Goal: Check status: Check status

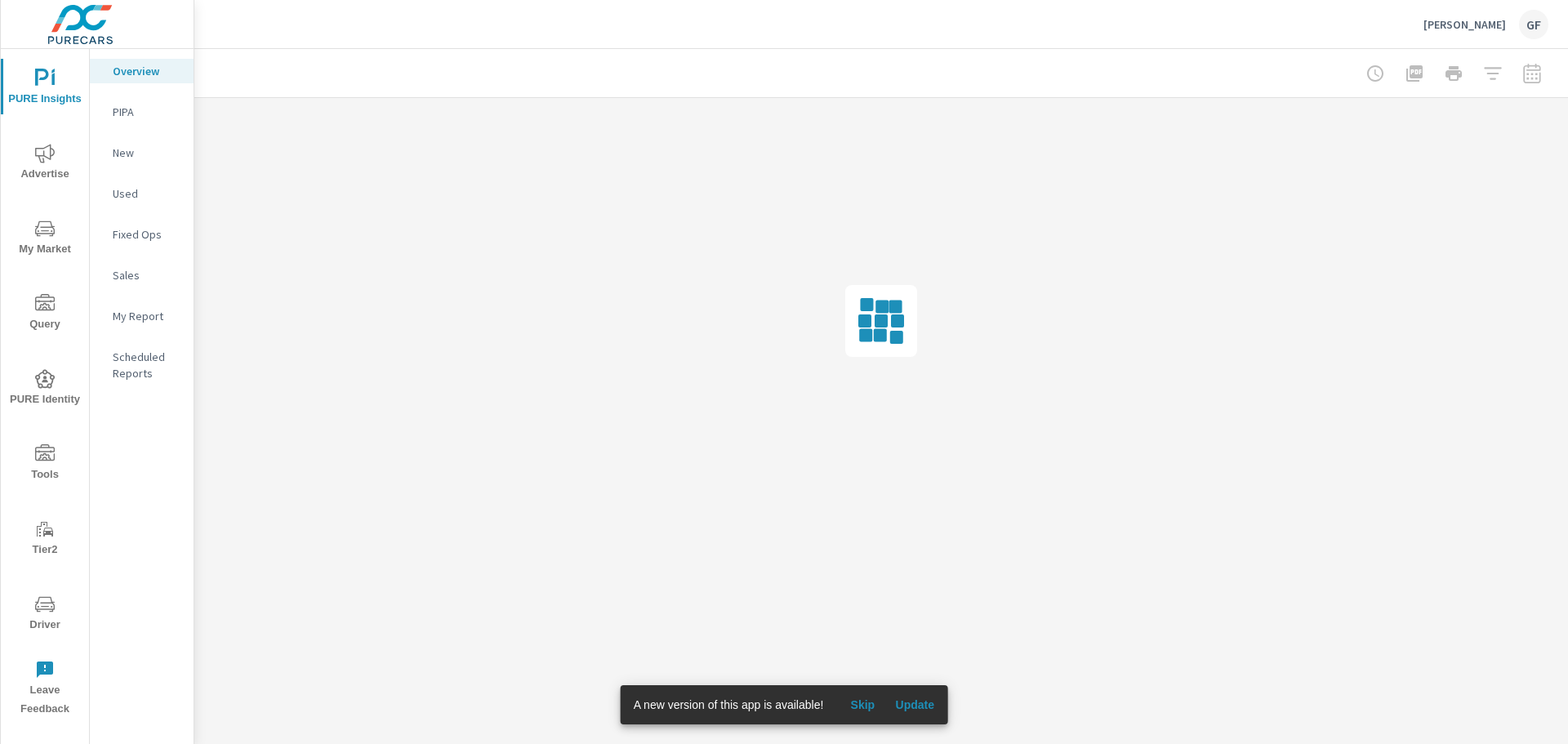
click at [922, 700] on span "Update" at bounding box center [914, 704] width 40 height 14
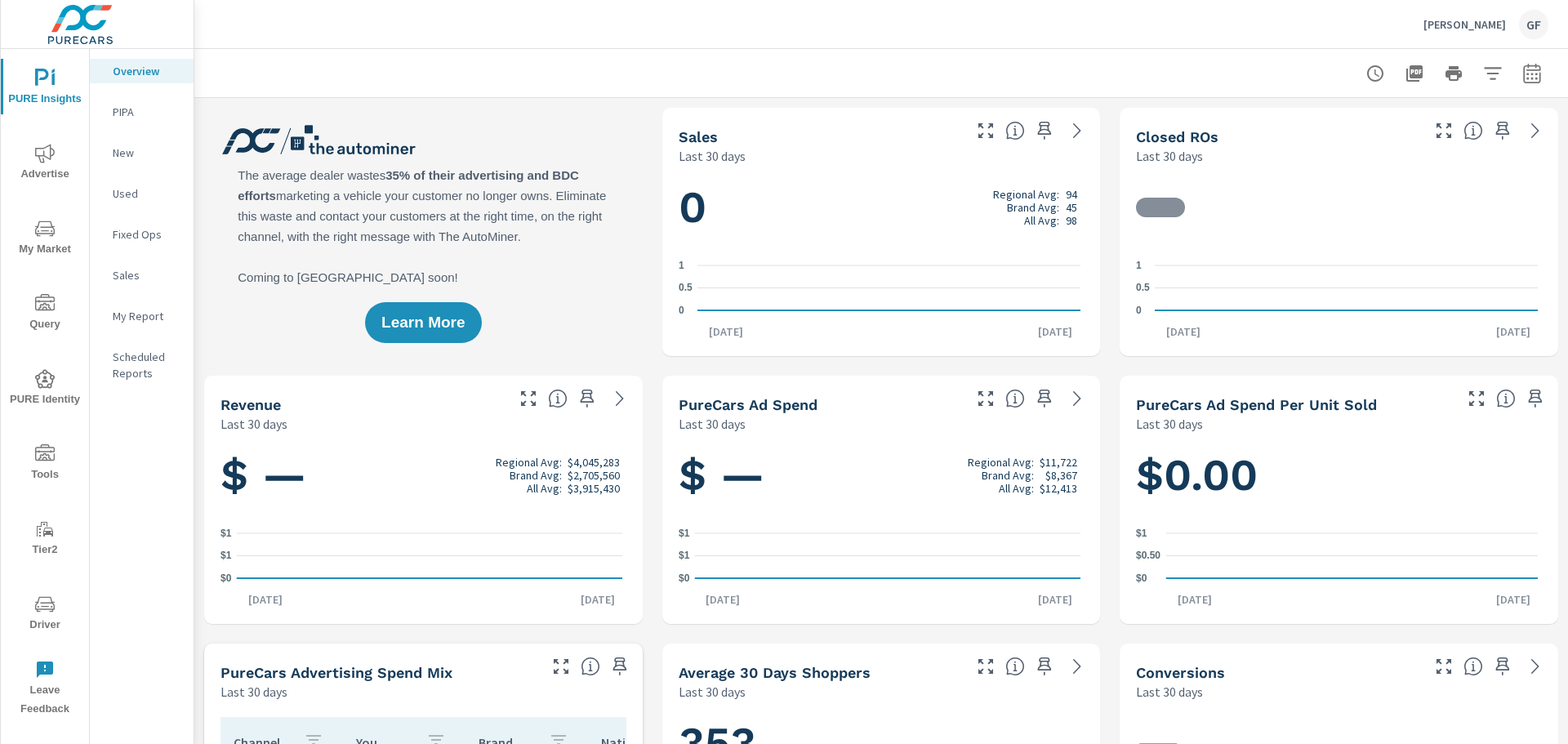
click at [48, 617] on span "Driver" at bounding box center [44, 615] width 78 height 40
